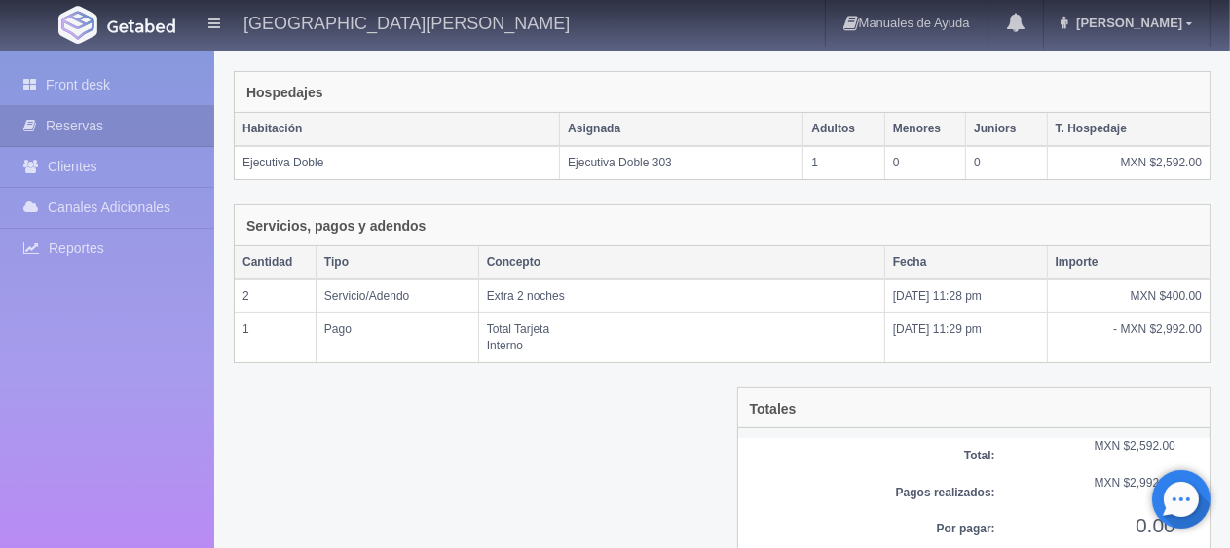
scroll to position [361, 0]
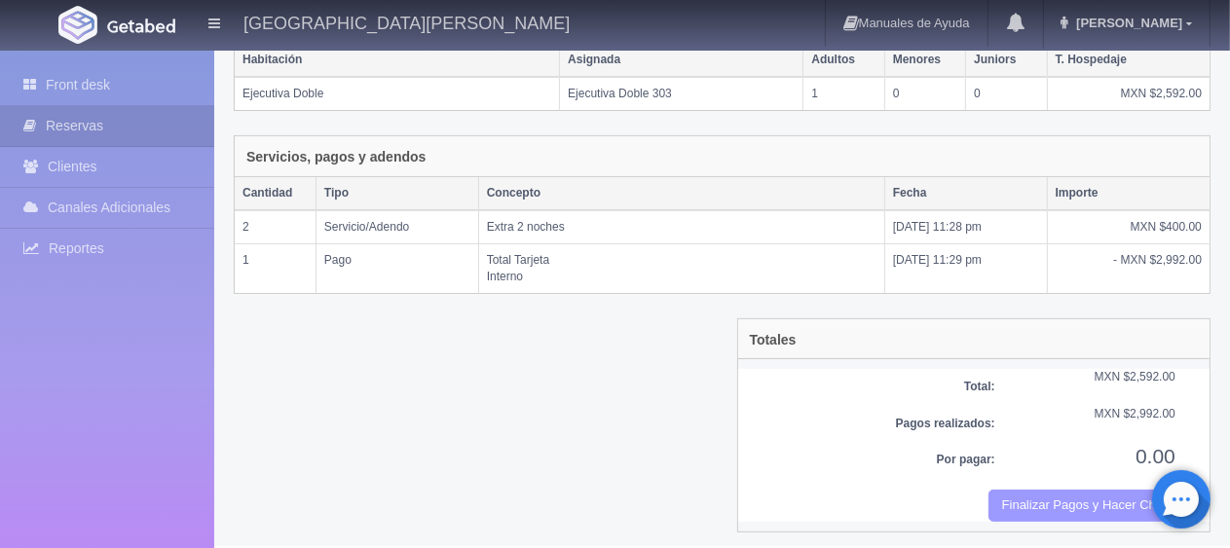
click at [1065, 496] on button "Finalizar Pagos y Hacer Checkout" at bounding box center [1082, 506] width 187 height 32
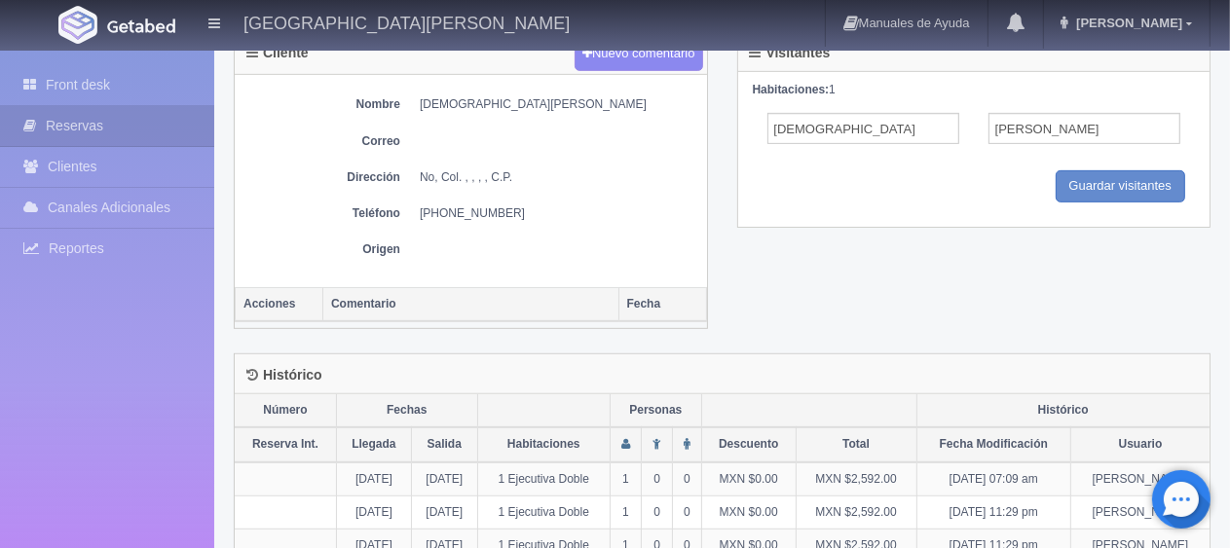
scroll to position [873, 0]
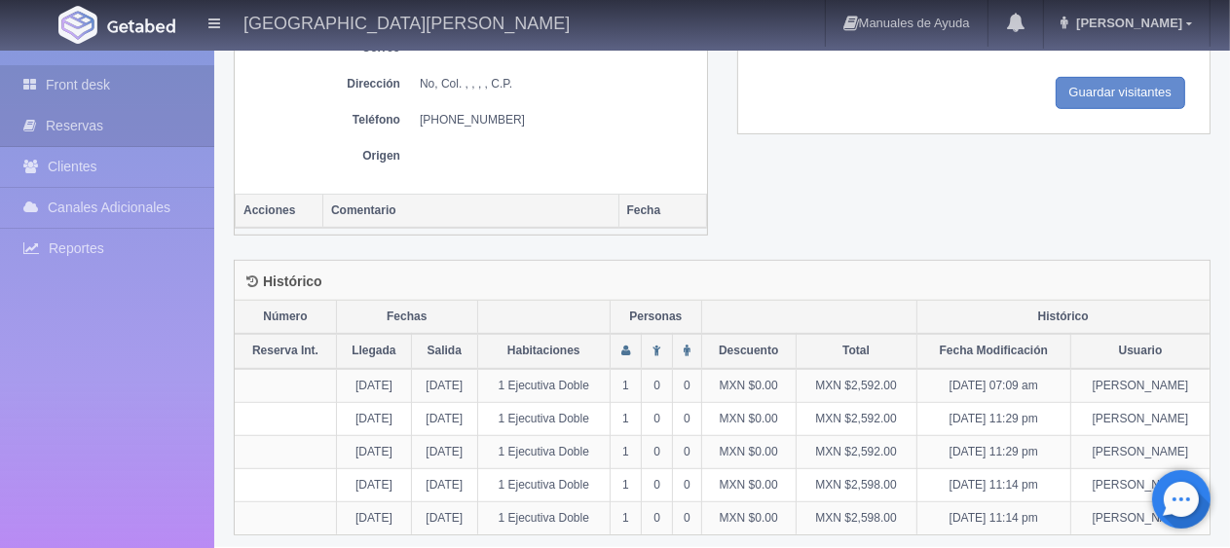
click at [90, 92] on link "Front desk" at bounding box center [107, 85] width 214 height 40
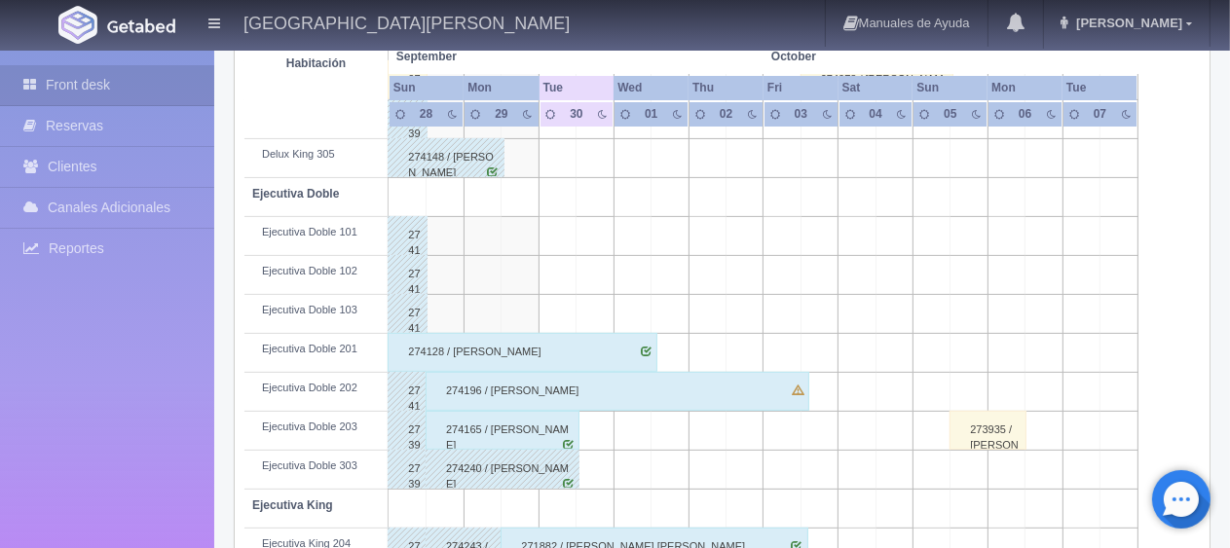
scroll to position [584, 0]
